Goal: Information Seeking & Learning: Compare options

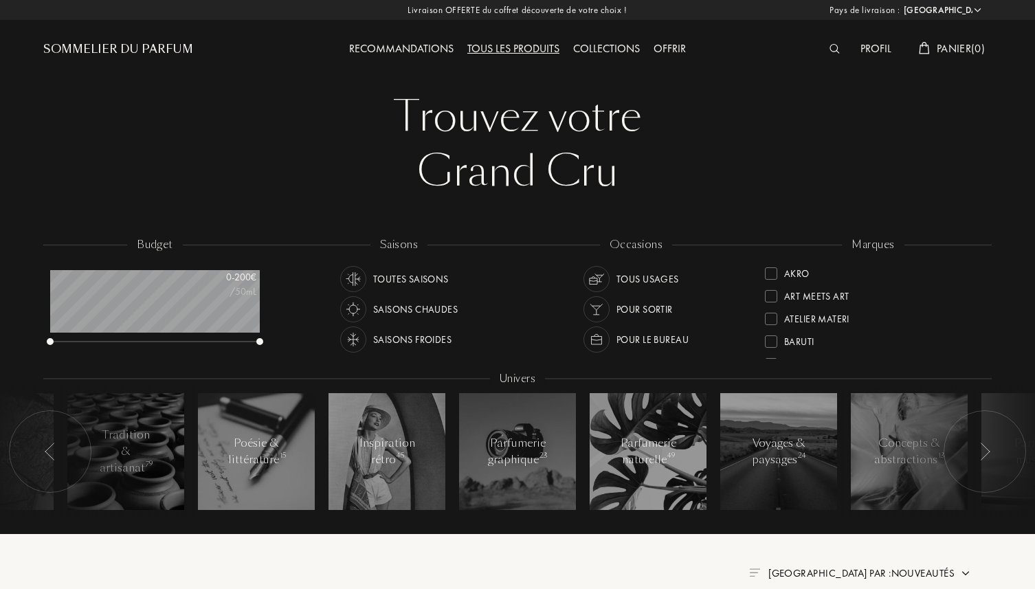
select select "FR"
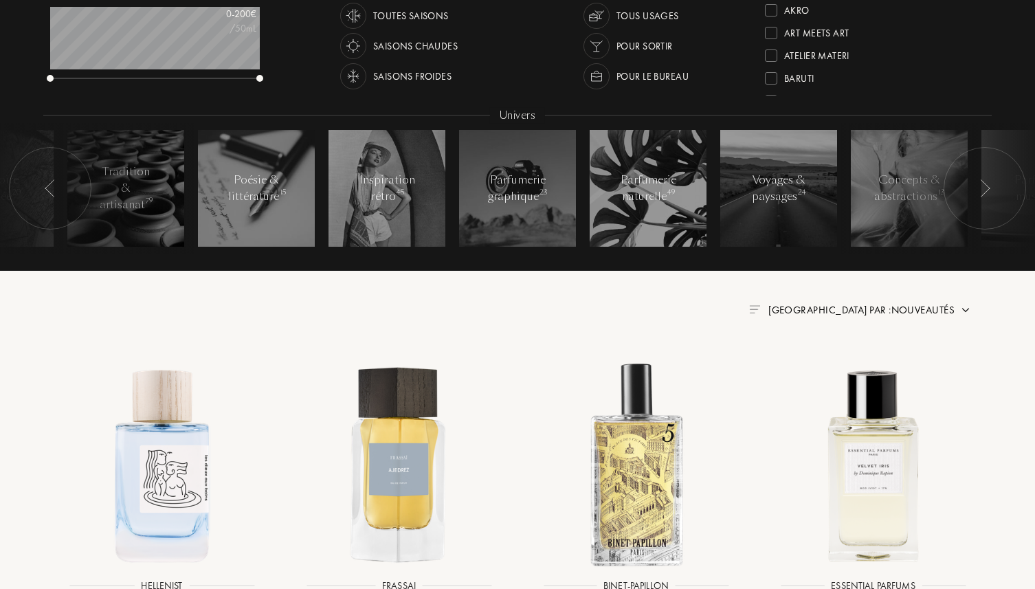
scroll to position [264, 0]
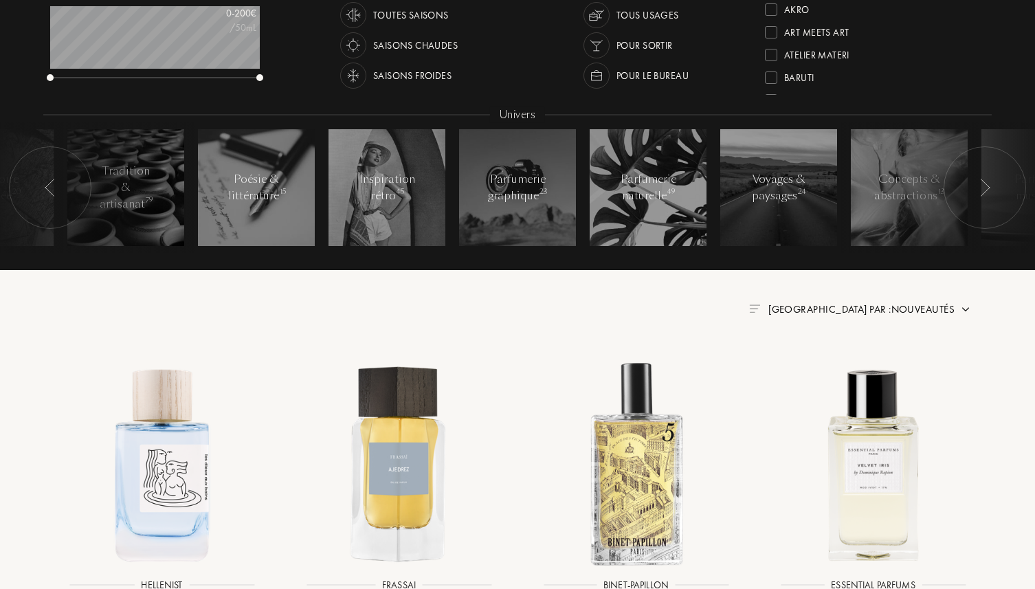
click at [926, 316] on div "Trier par : Nouveautés" at bounding box center [861, 310] width 186 height 16
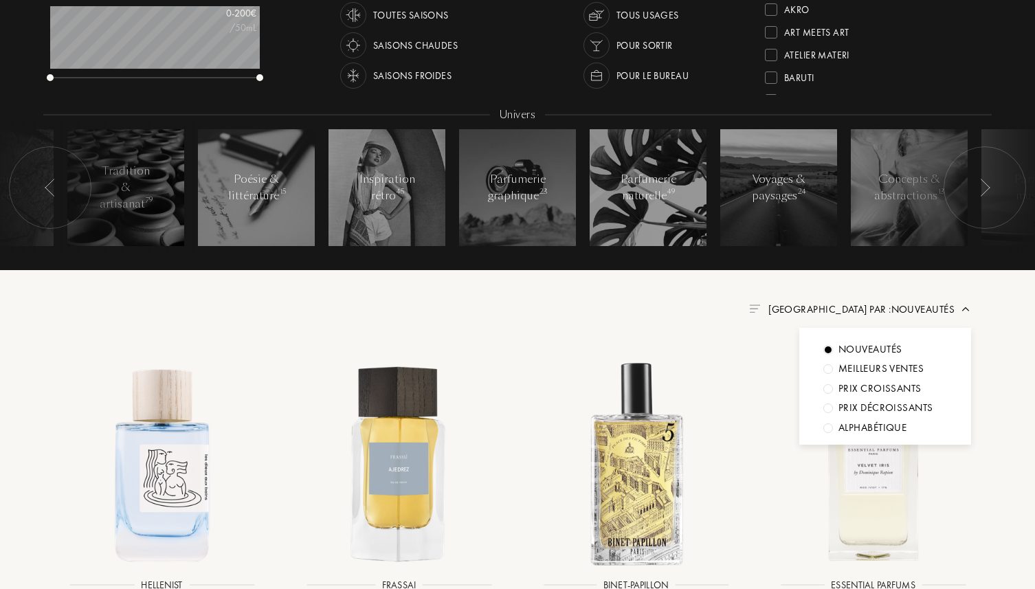
click at [880, 357] on div "Prix croissants" at bounding box center [870, 350] width 64 height 16
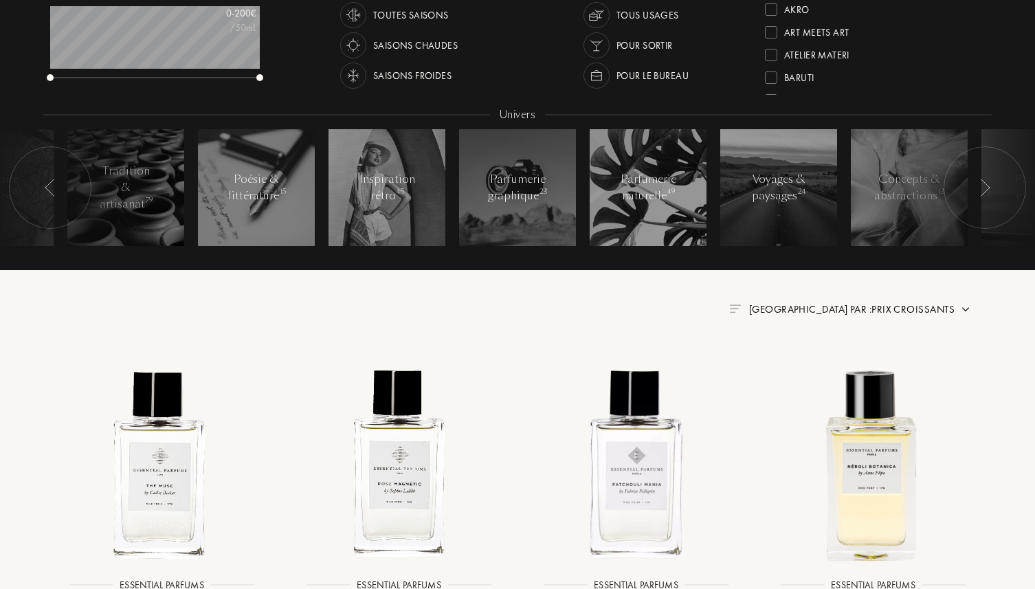
click at [914, 309] on span "Trier par : Prix croissants" at bounding box center [851, 309] width 205 height 14
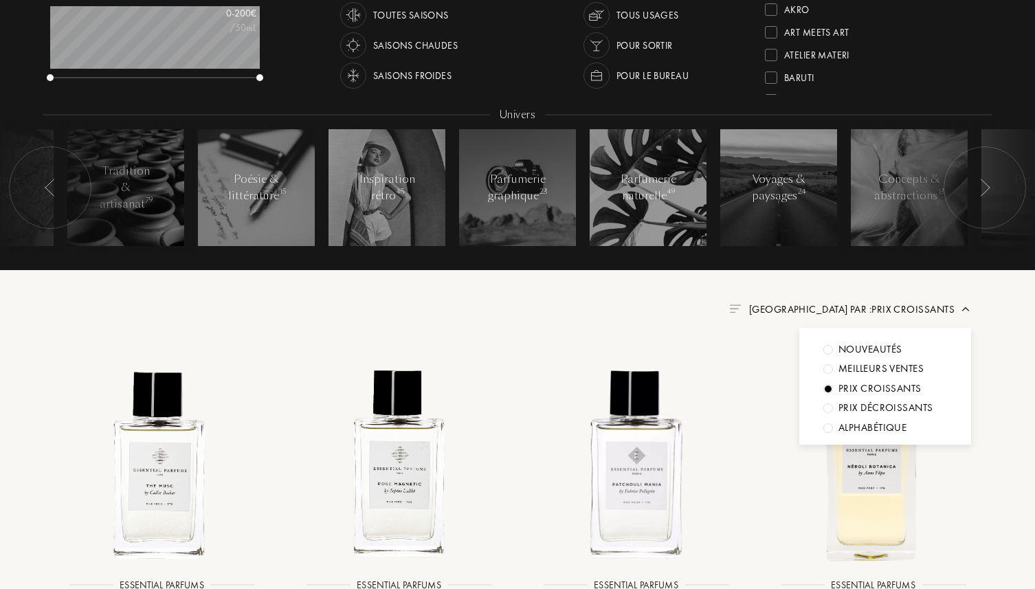
click at [603, 308] on div "Trier par : Prix croissants Nouveautés Meilleurs ventes Prix croissants Prix dé…" at bounding box center [517, 309] width 907 height 16
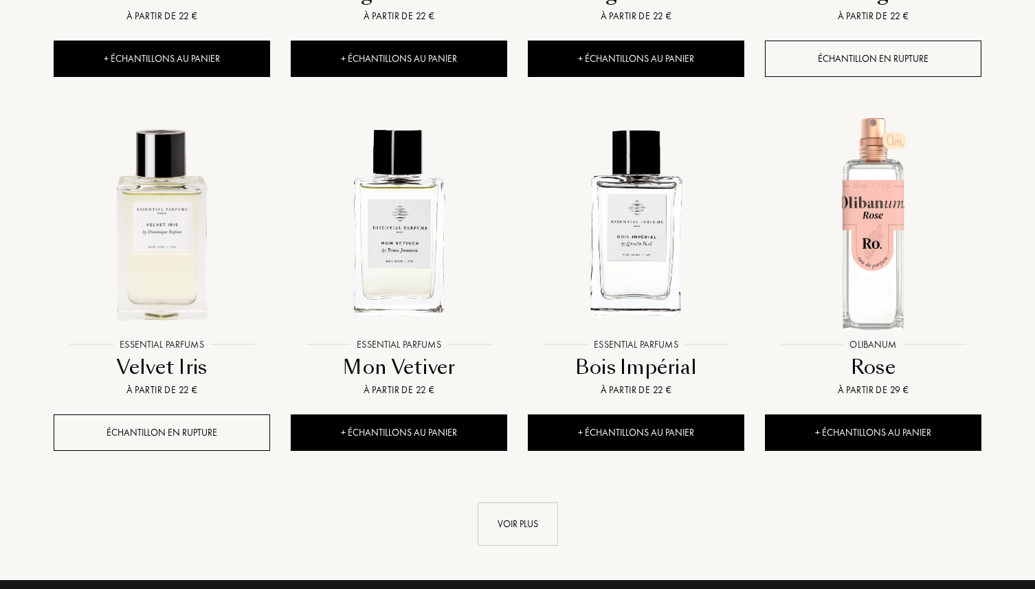
scroll to position [1279, 0]
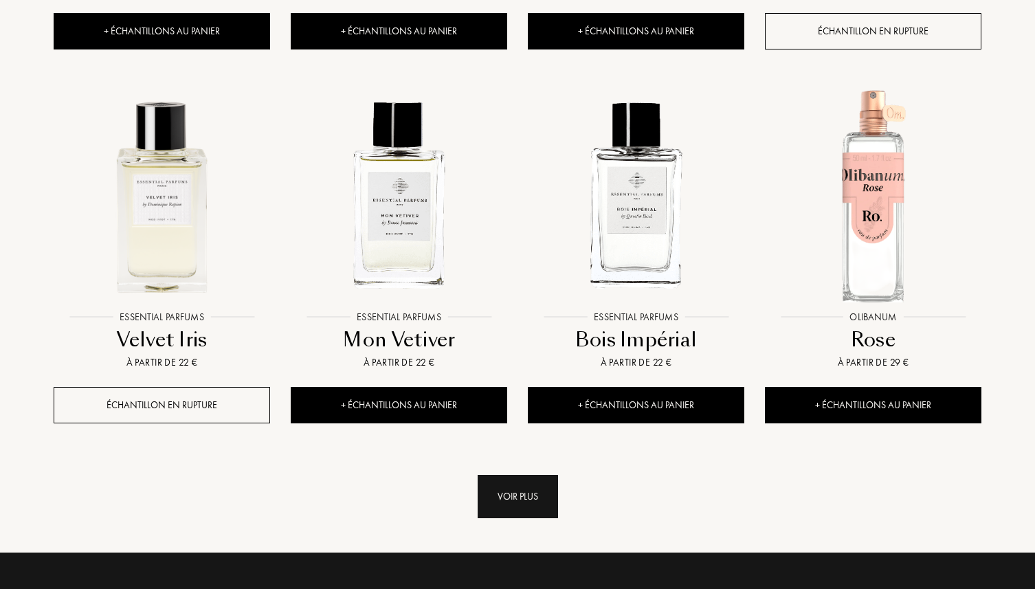
click at [515, 493] on div "Voir plus" at bounding box center [518, 496] width 80 height 43
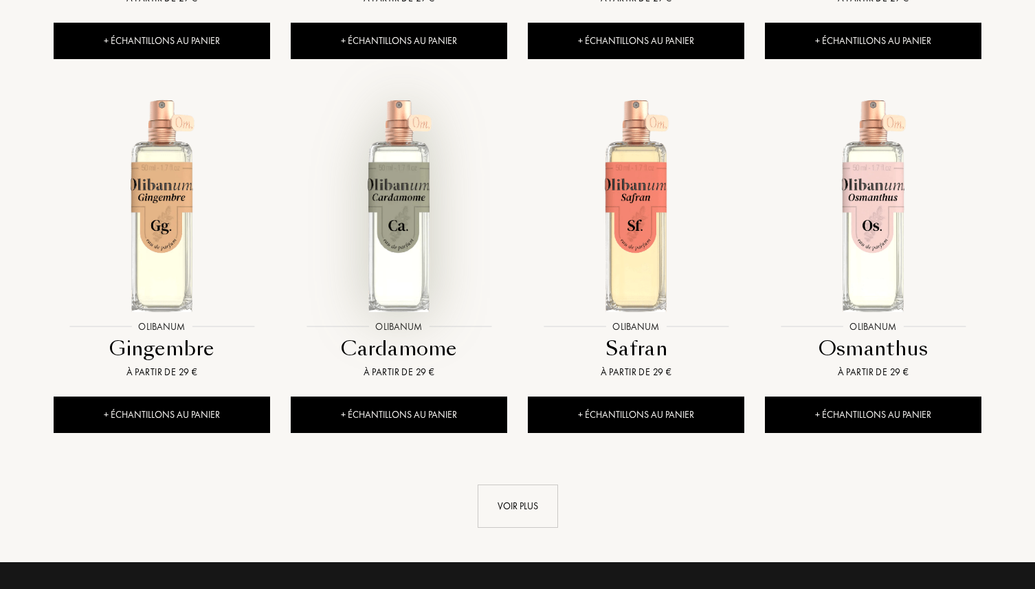
scroll to position [2419, 0]
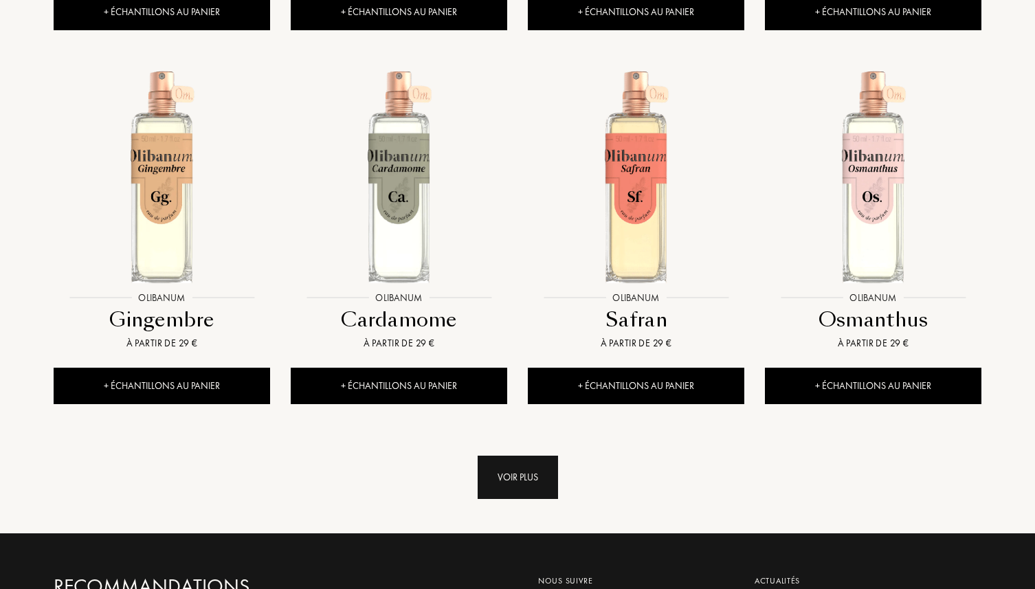
click at [530, 469] on div "Voir plus" at bounding box center [518, 477] width 80 height 43
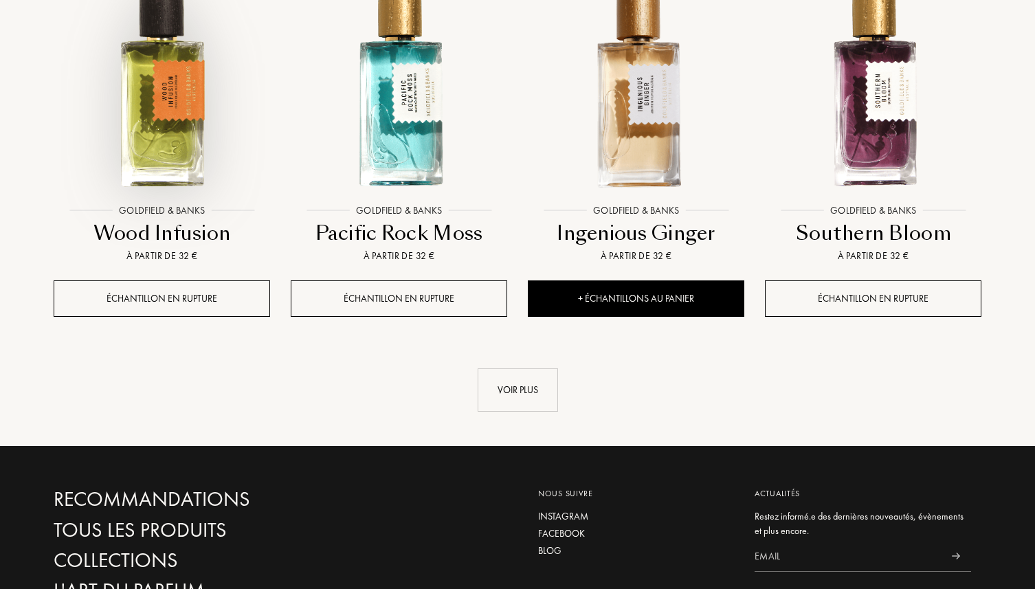
scroll to position [3669, 0]
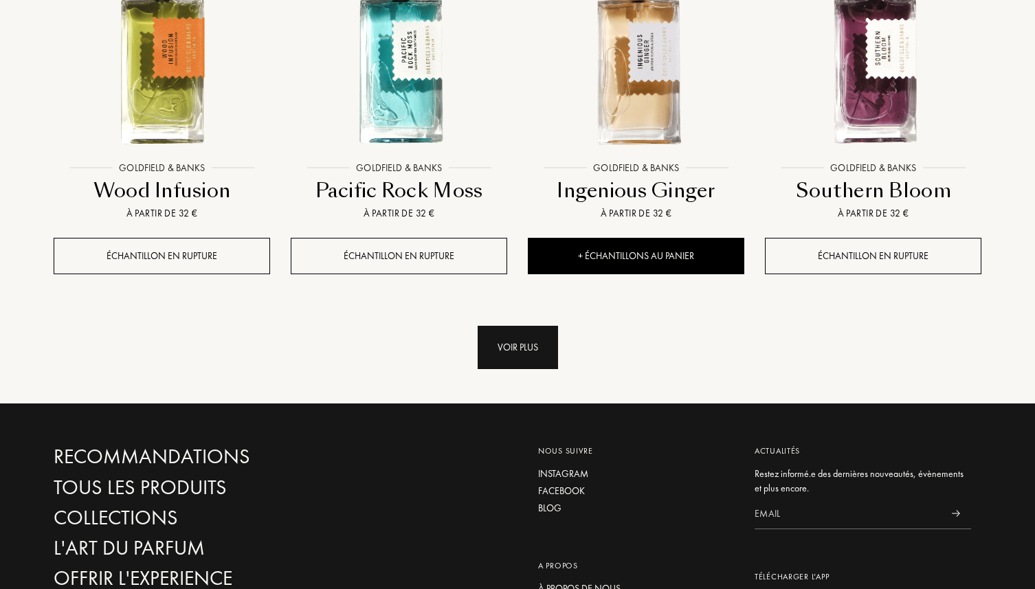
click at [526, 359] on div "Voir plus" at bounding box center [518, 347] width 80 height 43
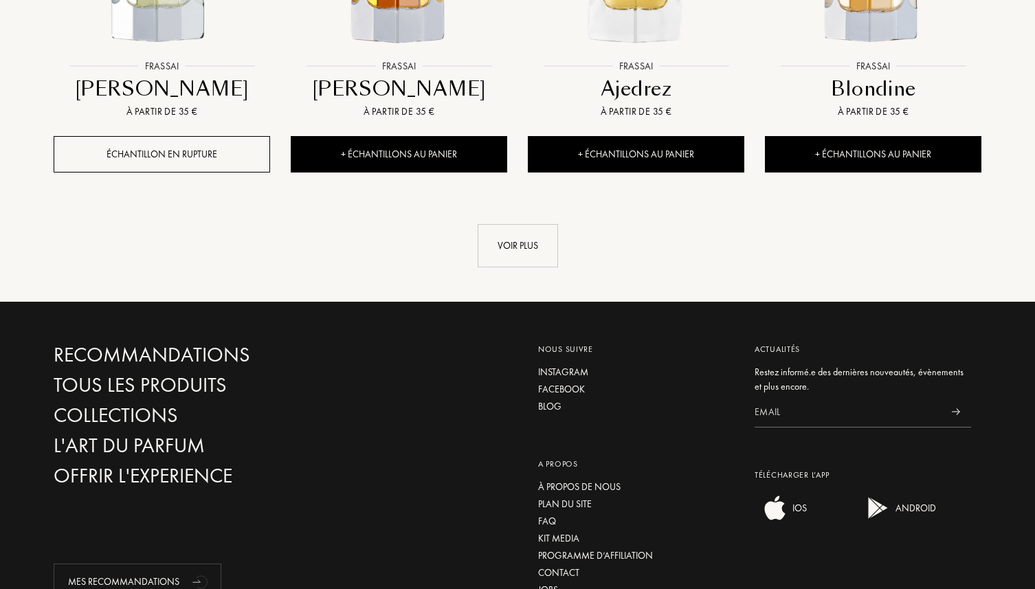
scroll to position [4921, 0]
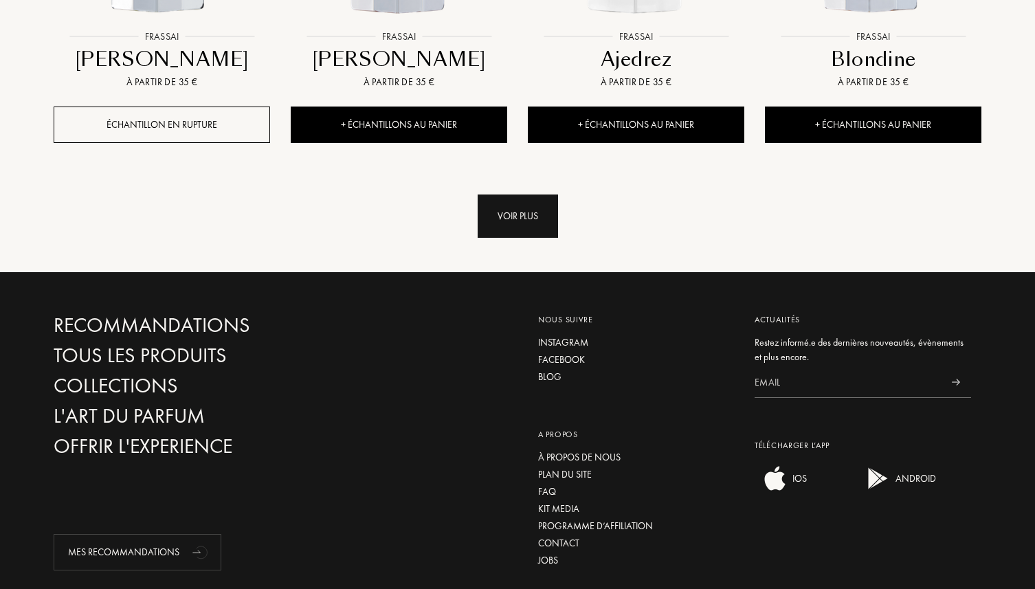
click at [492, 201] on div "Voir plus" at bounding box center [518, 215] width 80 height 43
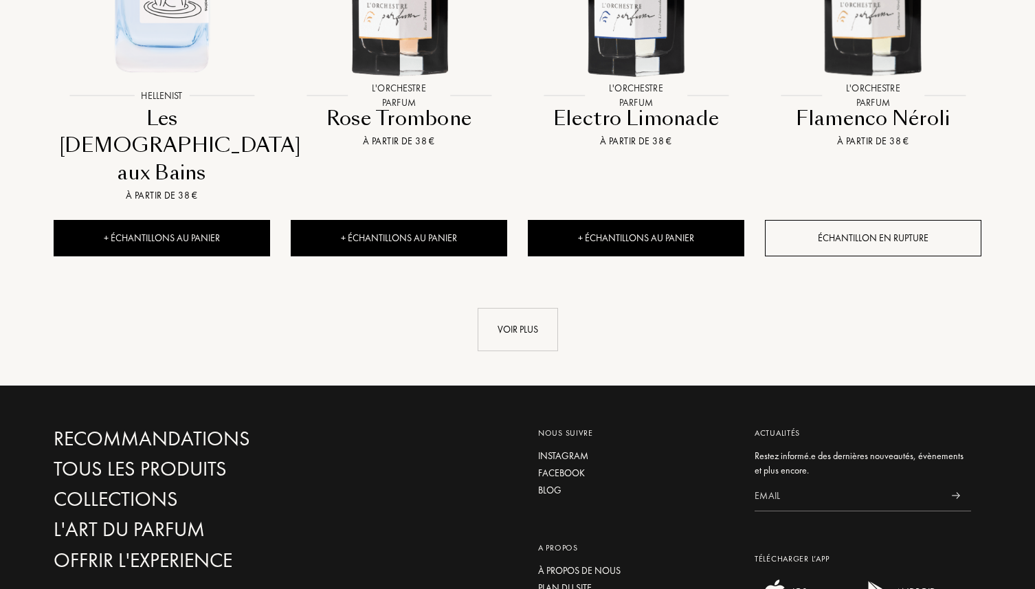
scroll to position [6002, 0]
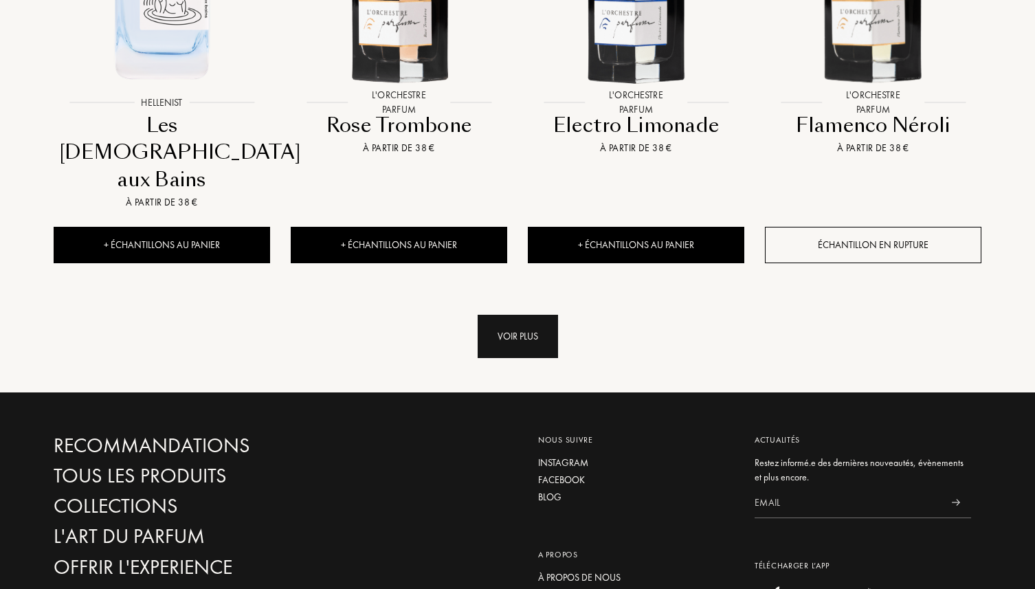
click at [510, 315] on div "Voir plus" at bounding box center [518, 336] width 80 height 43
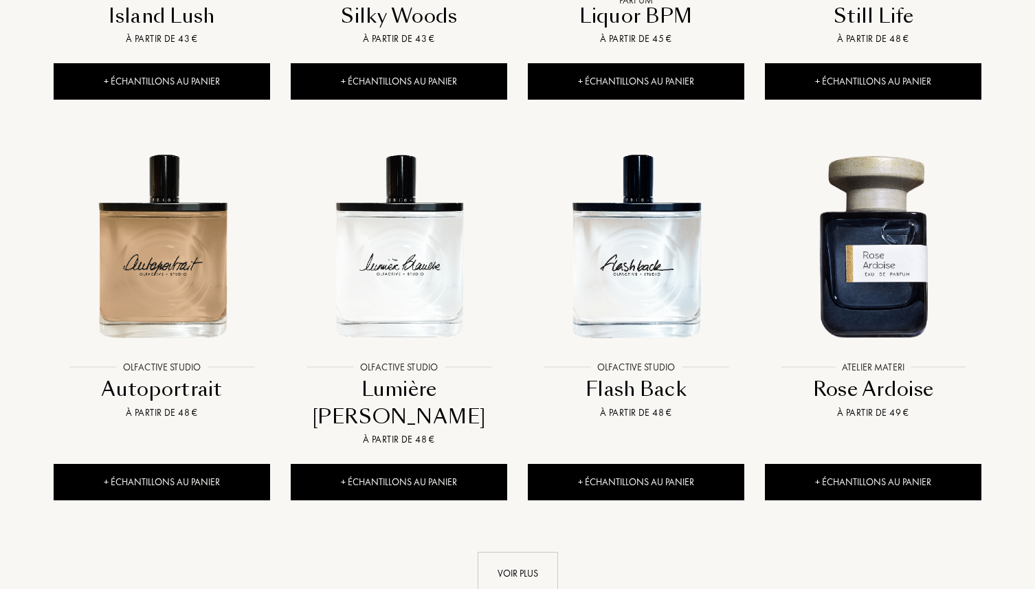
scroll to position [6923, 0]
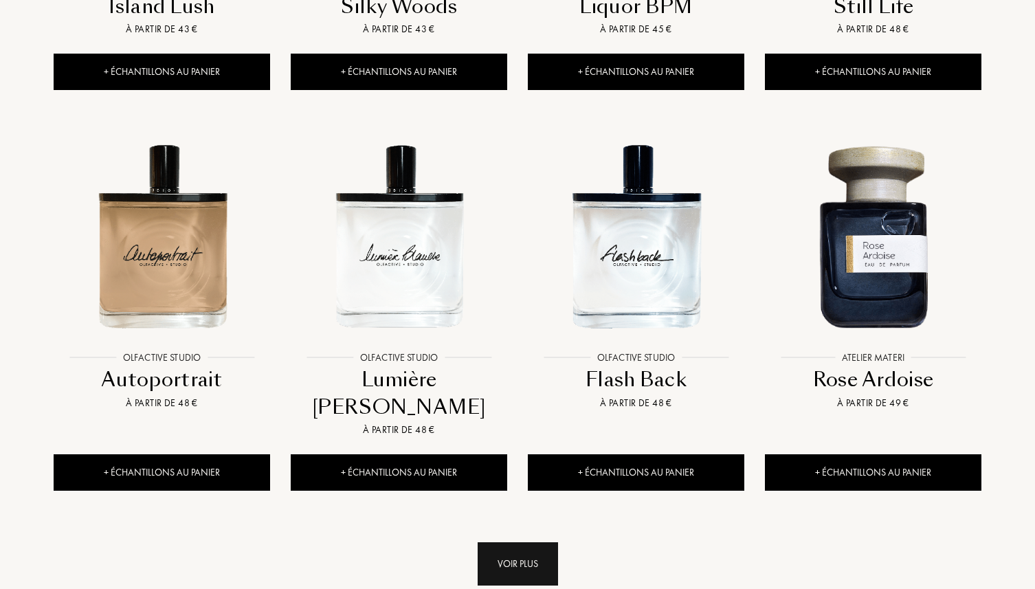
click at [534, 542] on div "Voir plus" at bounding box center [518, 563] width 80 height 43
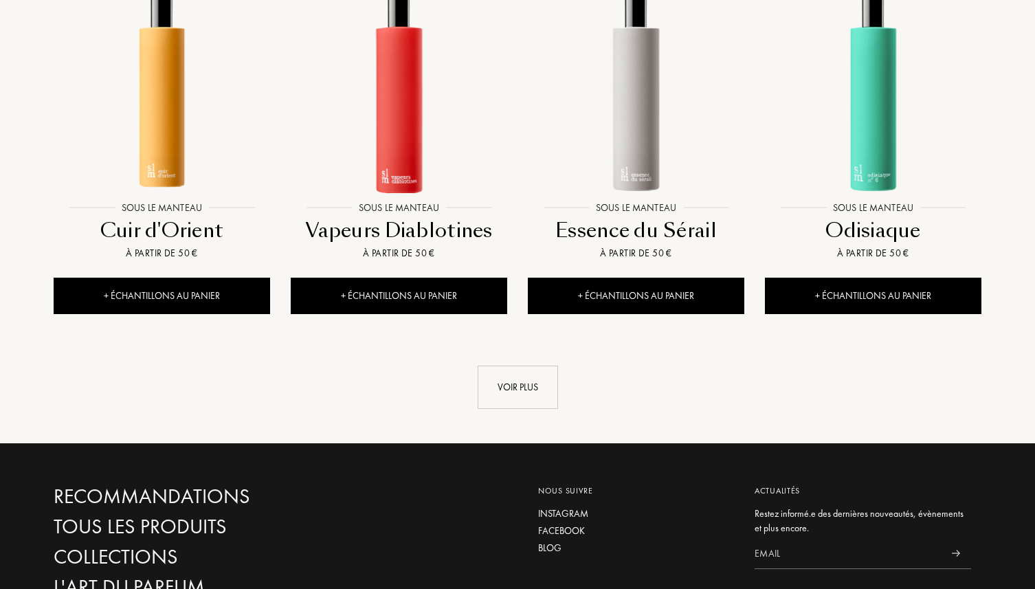
scroll to position [8218, 0]
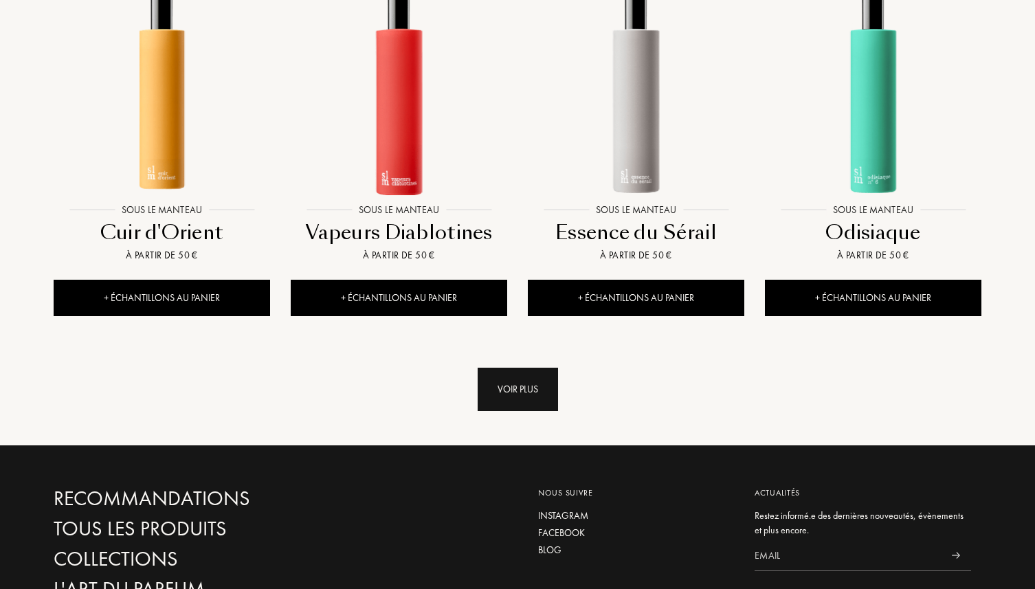
click at [526, 368] on div "Voir plus" at bounding box center [518, 389] width 80 height 43
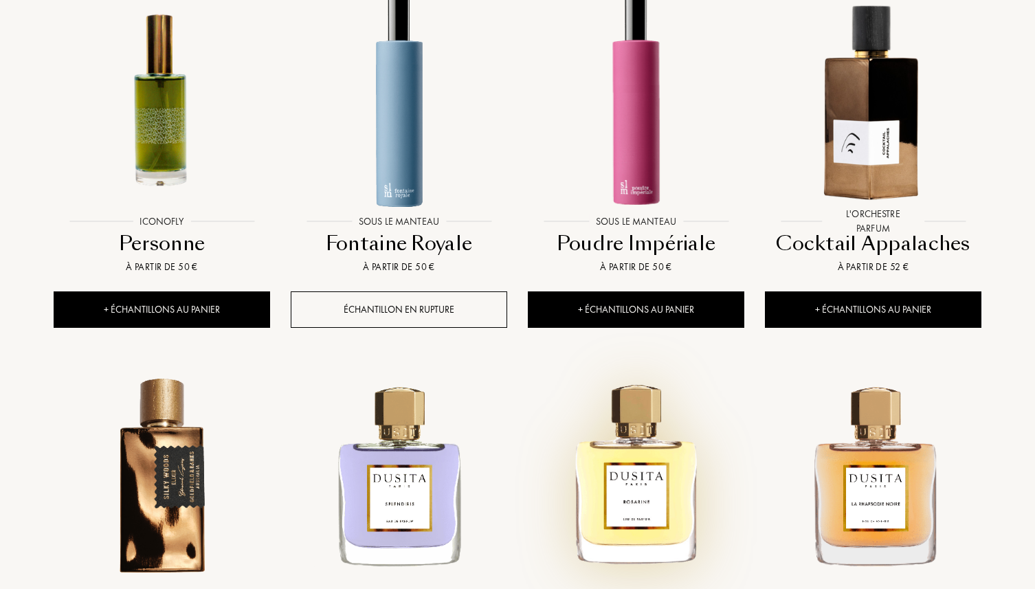
scroll to position [8555, 0]
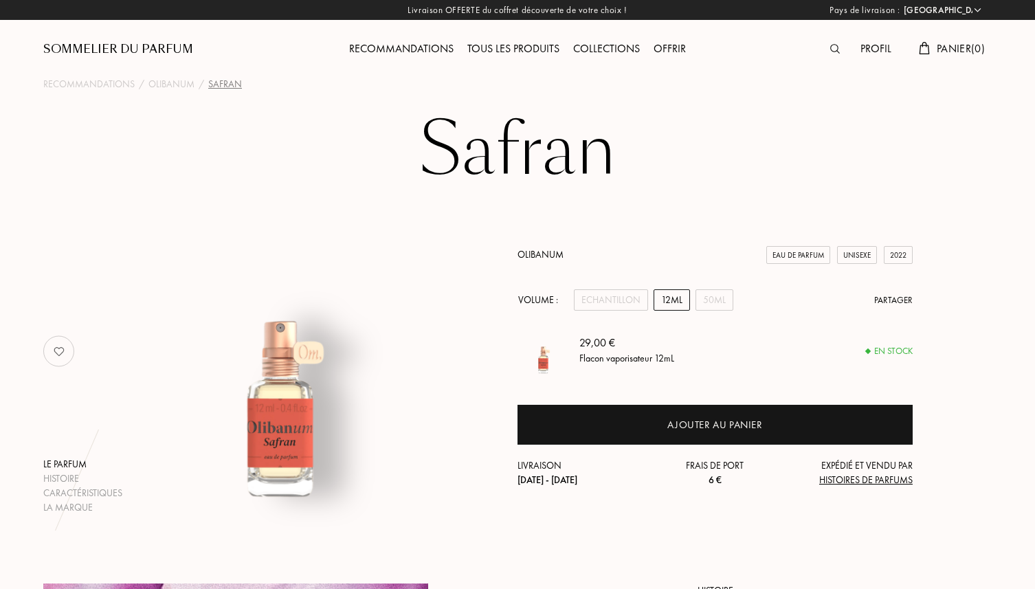
select select "FR"
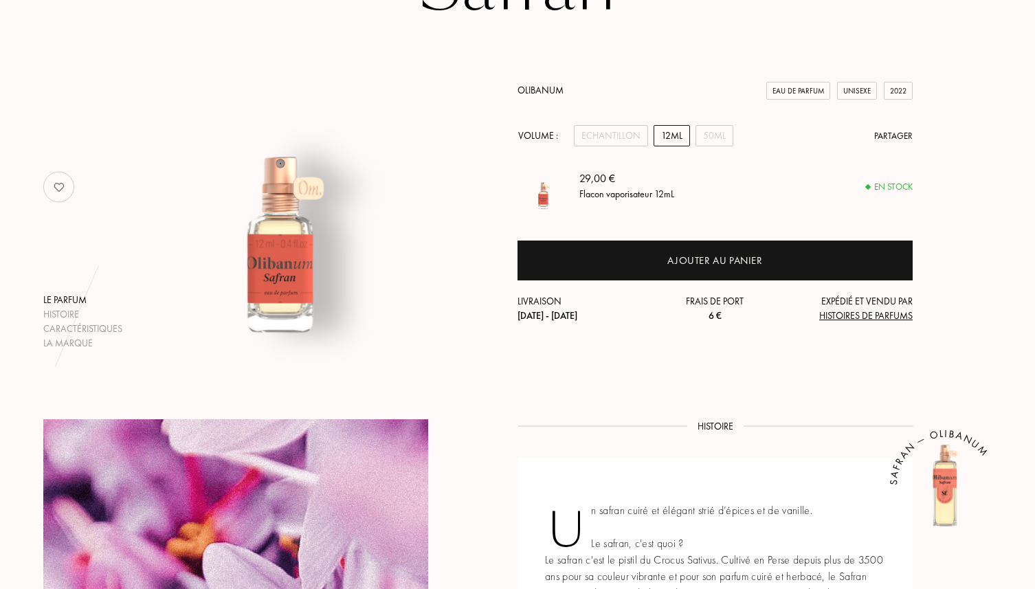
scroll to position [167, 0]
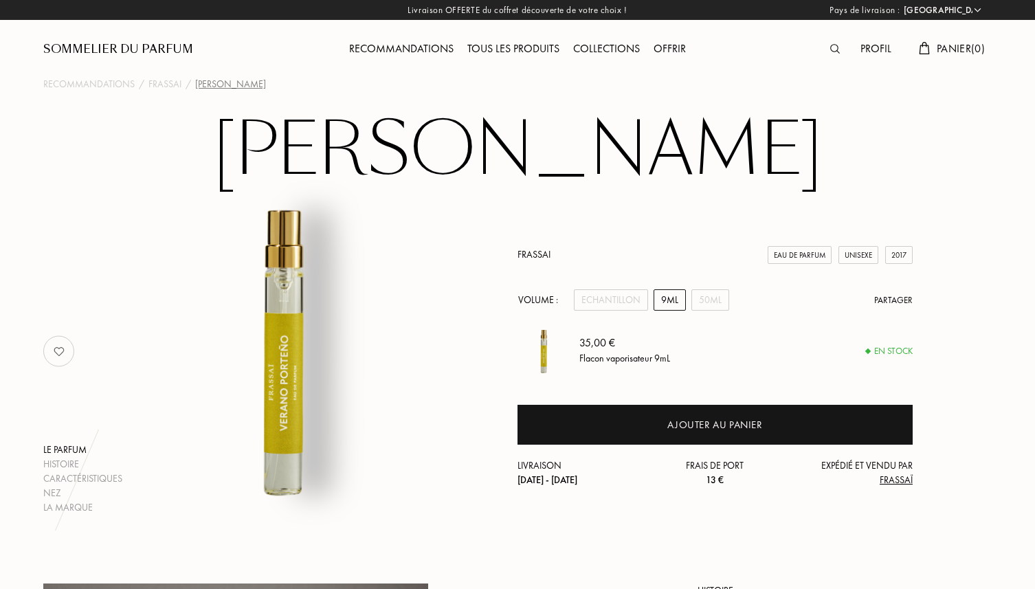
select select "FR"
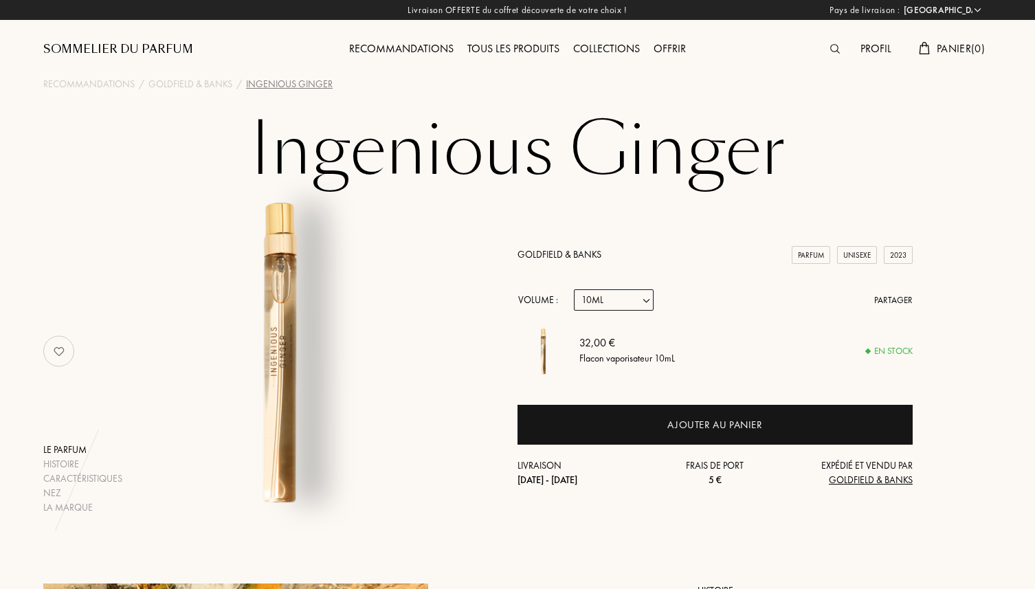
select select "FR"
select select "1"
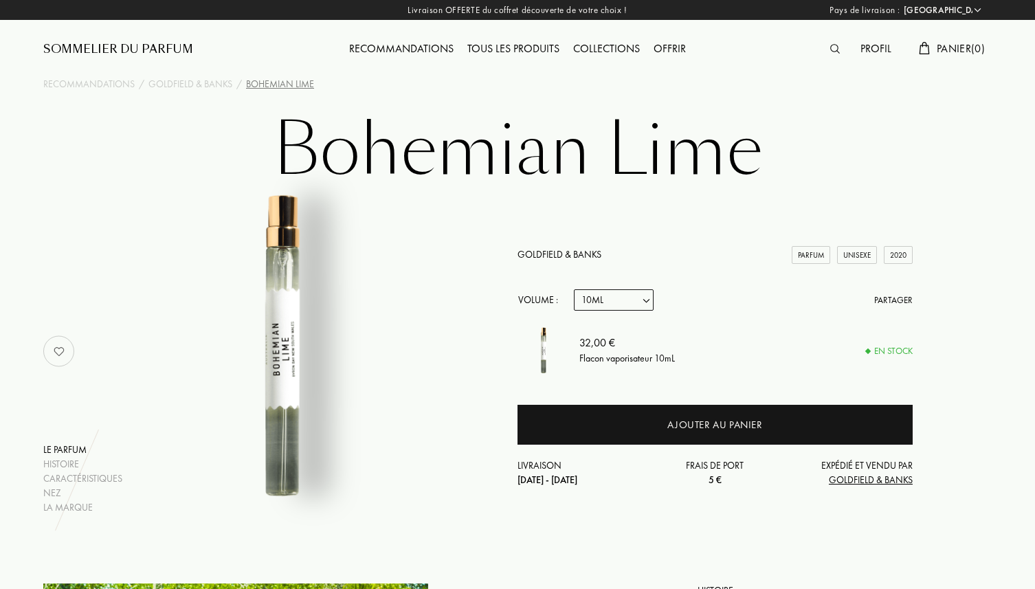
select select "FR"
select select "1"
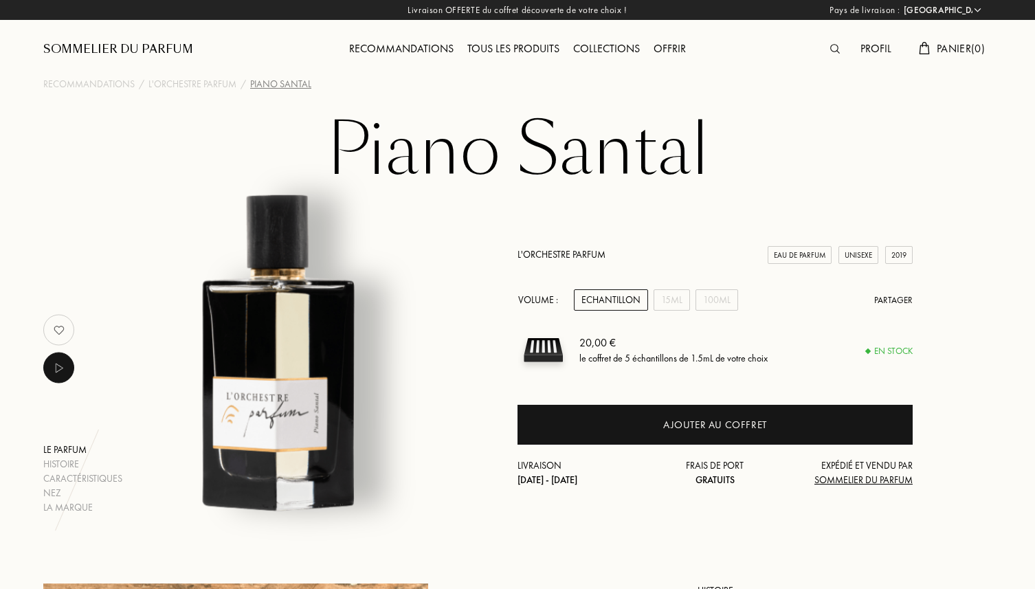
select select "FR"
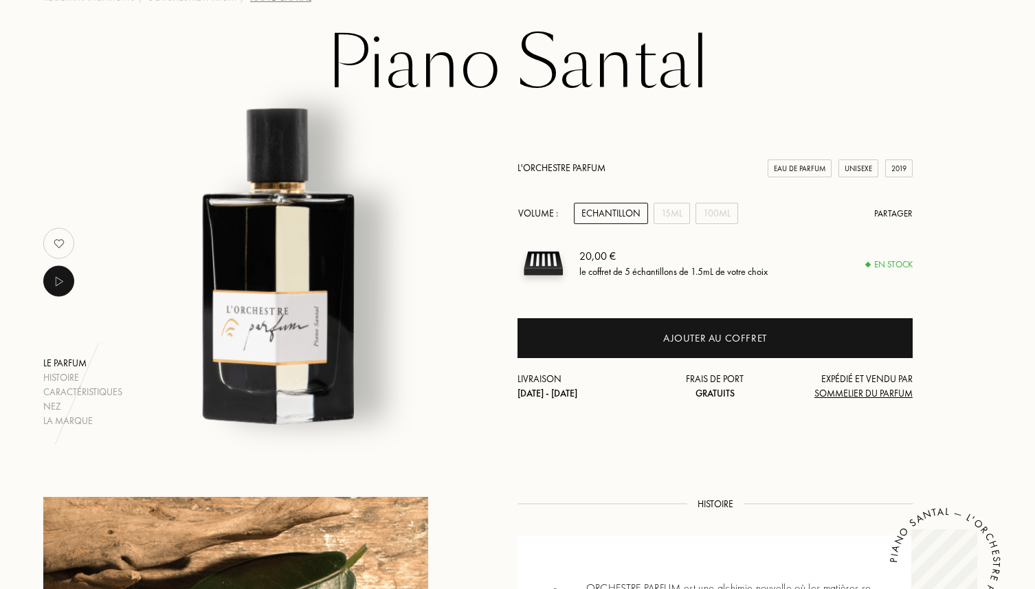
scroll to position [88, 0]
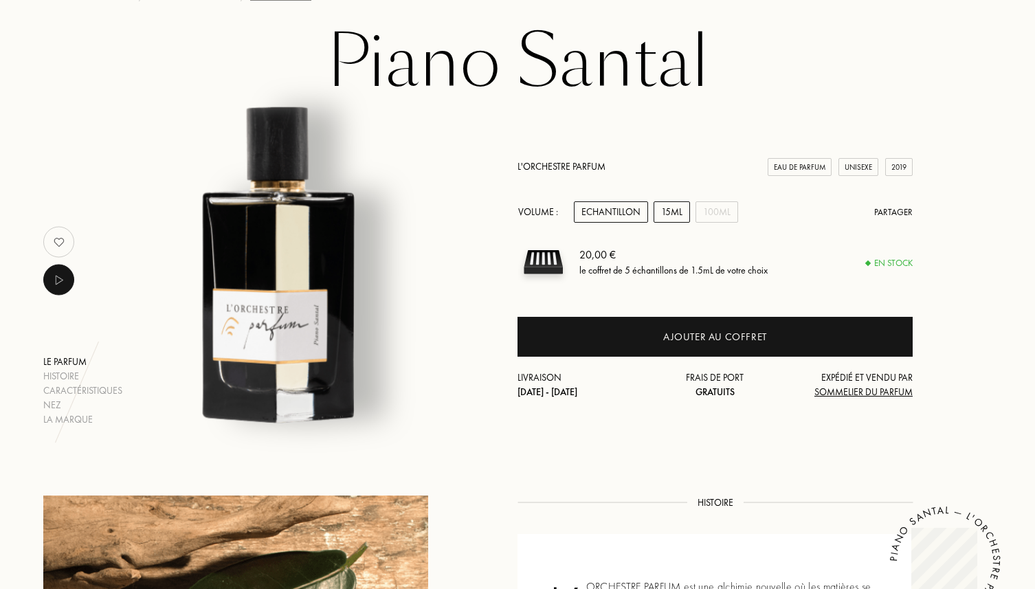
click at [666, 214] on div "15mL" at bounding box center [671, 211] width 36 height 21
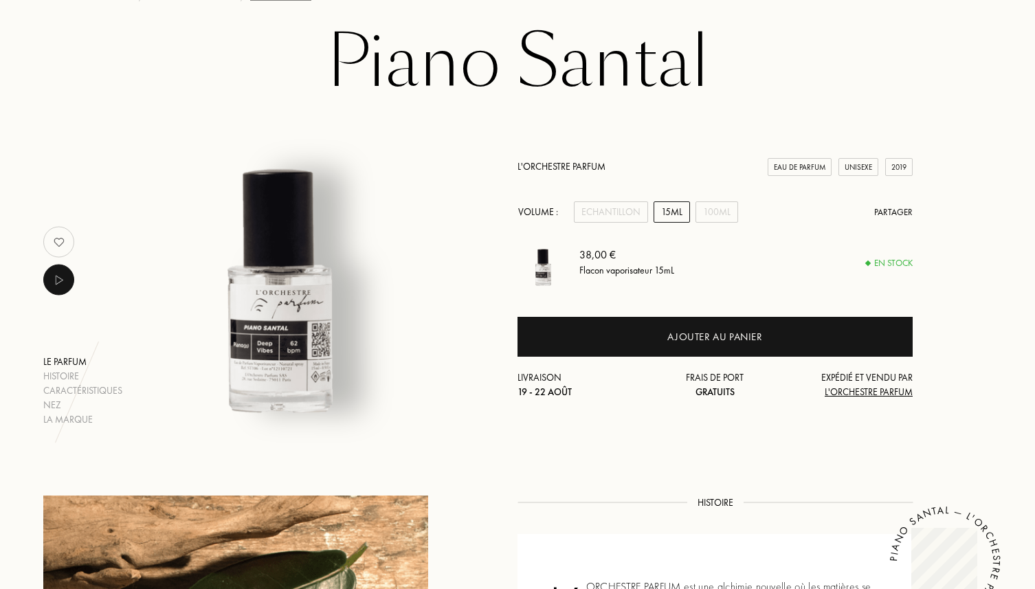
scroll to position [0, 0]
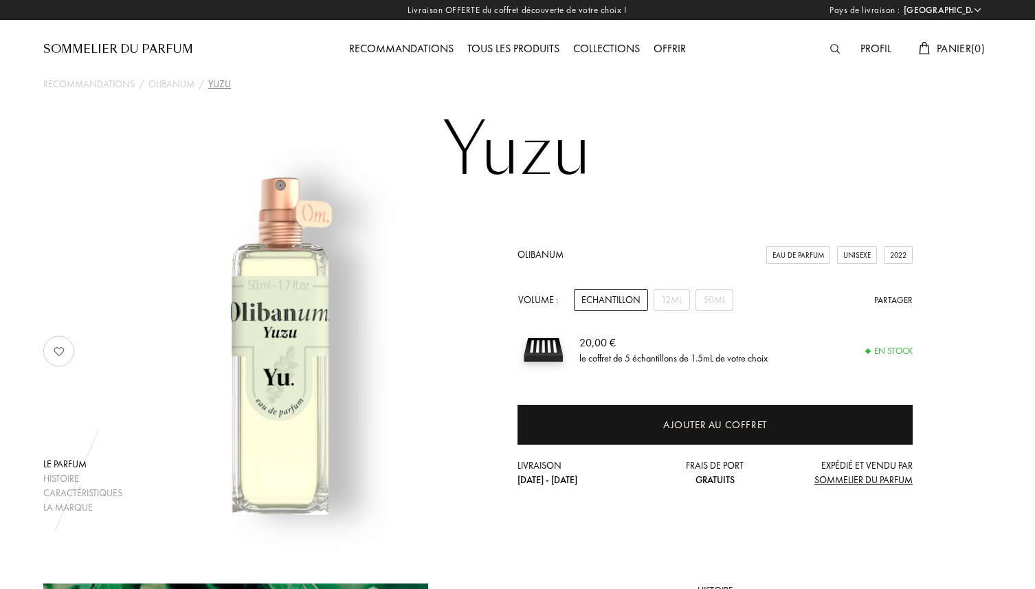
select select "FR"
click at [665, 306] on div "12mL" at bounding box center [671, 299] width 36 height 21
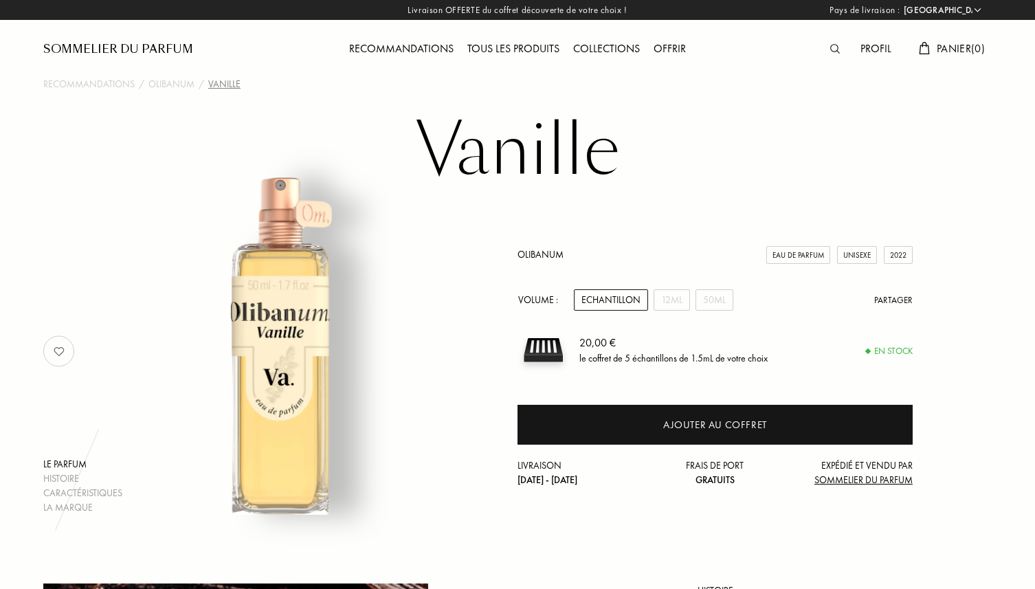
select select "FR"
click at [670, 302] on div "12mL" at bounding box center [671, 299] width 36 height 21
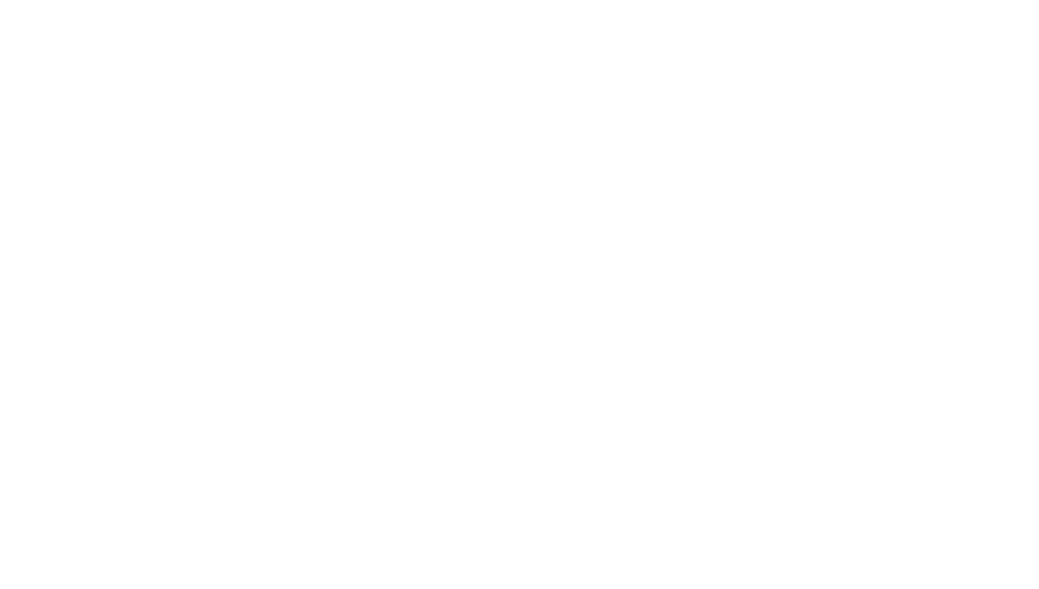
select select "FR"
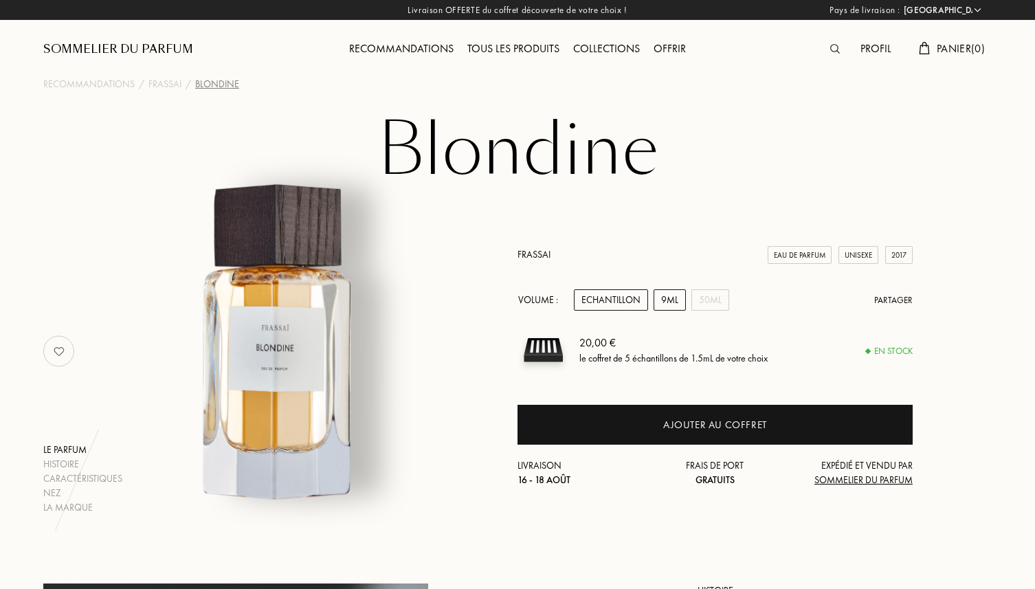
click at [655, 304] on div "9mL" at bounding box center [669, 299] width 32 height 21
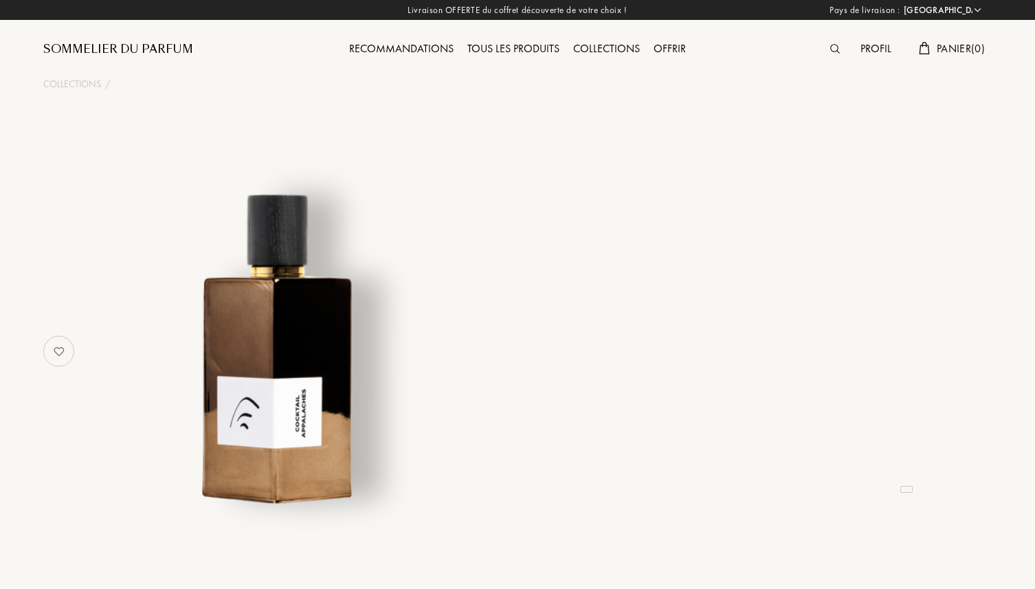
select select "FR"
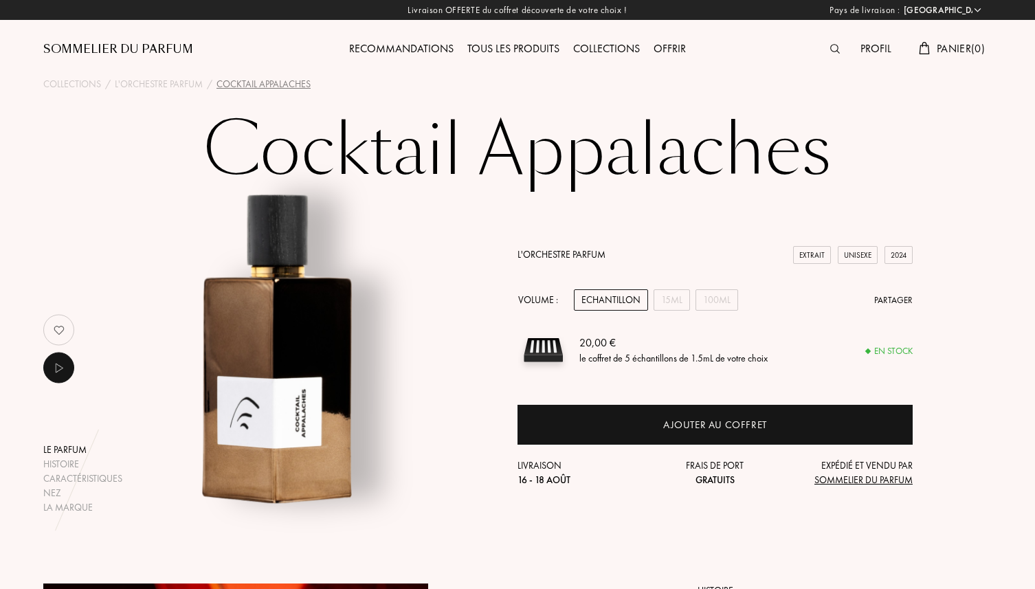
scroll to position [12, 0]
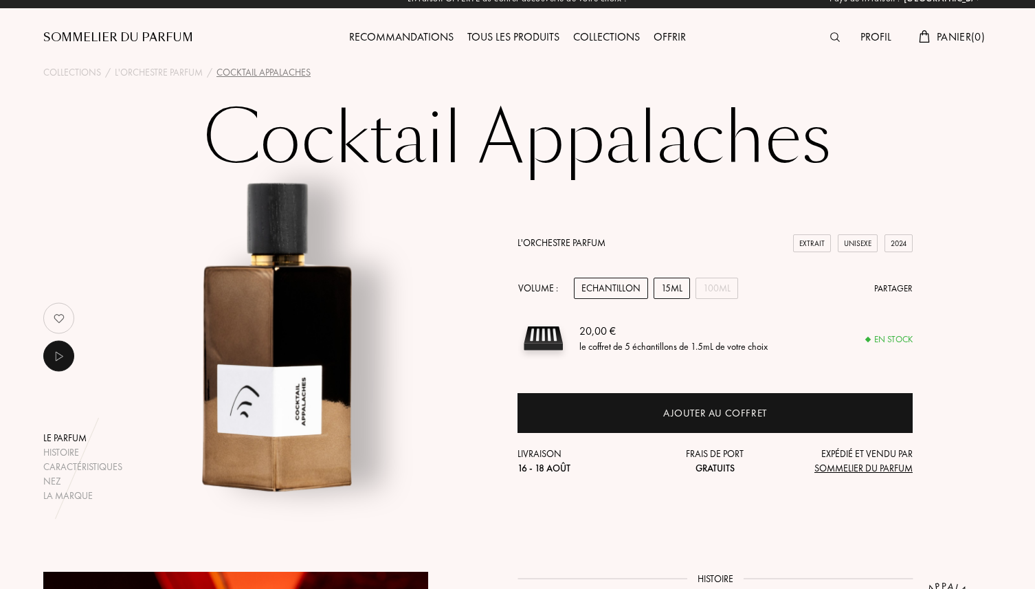
click at [671, 295] on div "15mL" at bounding box center [671, 288] width 36 height 21
